Goal: Book appointment/travel/reservation

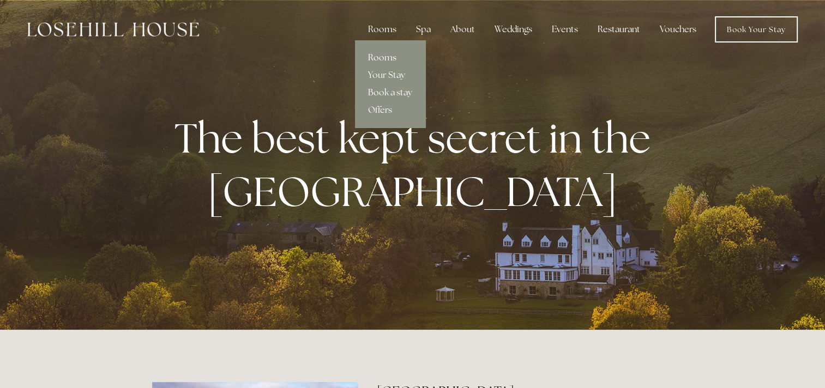
click at [380, 57] on link "Rooms" at bounding box center [390, 57] width 70 height 17
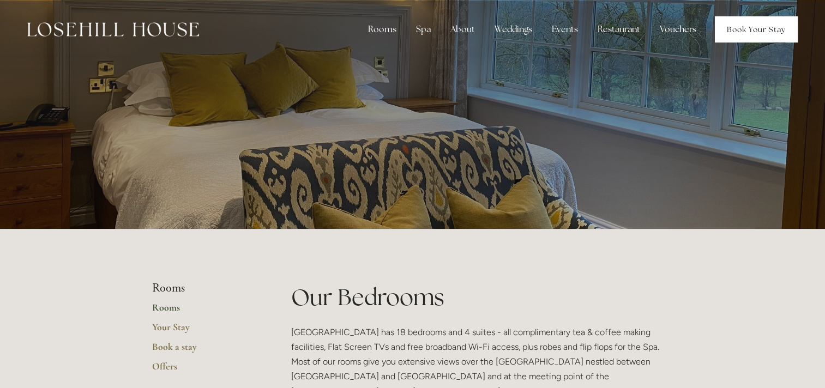
click at [748, 29] on link "Book Your Stay" at bounding box center [756, 29] width 83 height 26
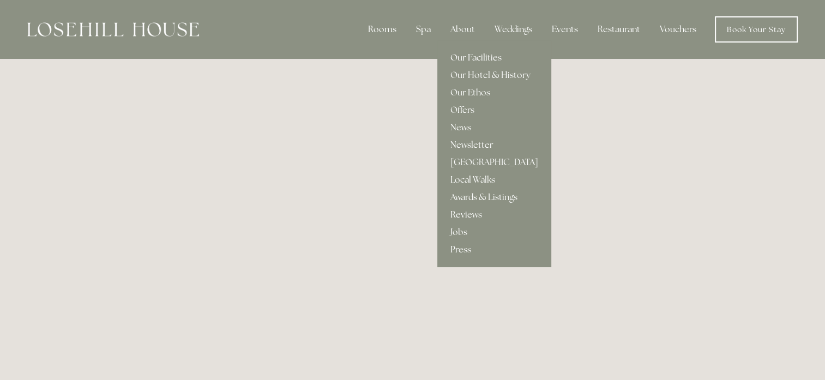
click at [471, 61] on link "Our Facilities" at bounding box center [495, 57] width 114 height 17
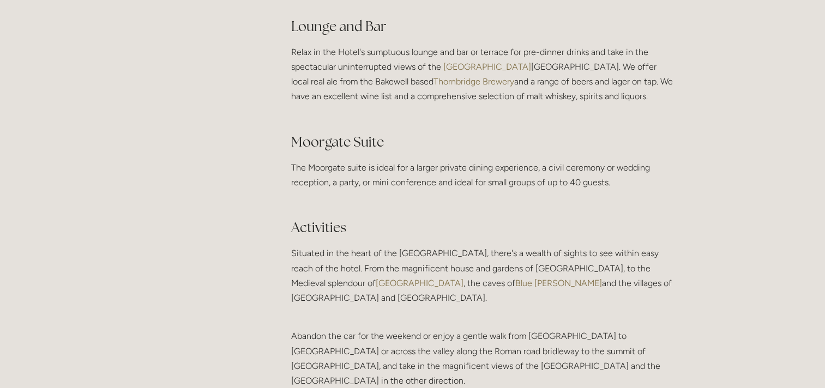
scroll to position [2072, 0]
